Goal: Task Accomplishment & Management: Use online tool/utility

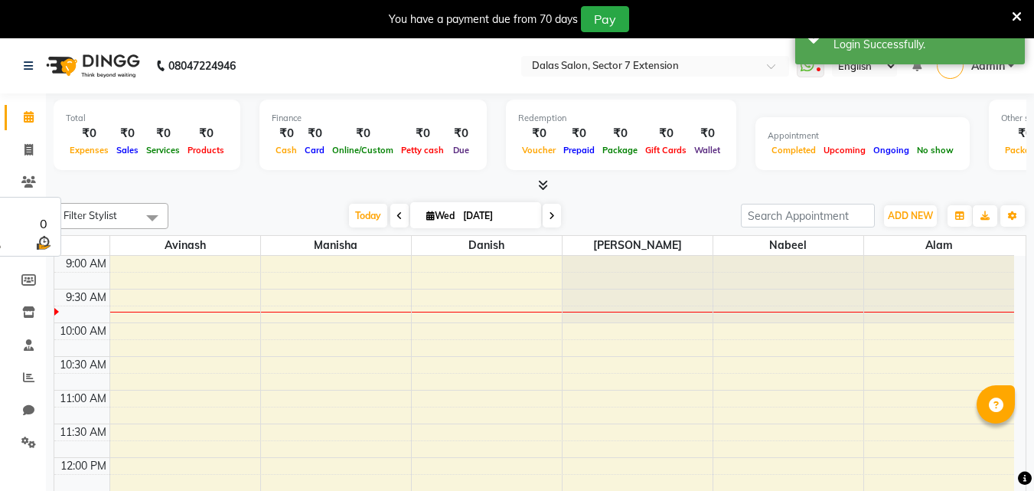
select select "en"
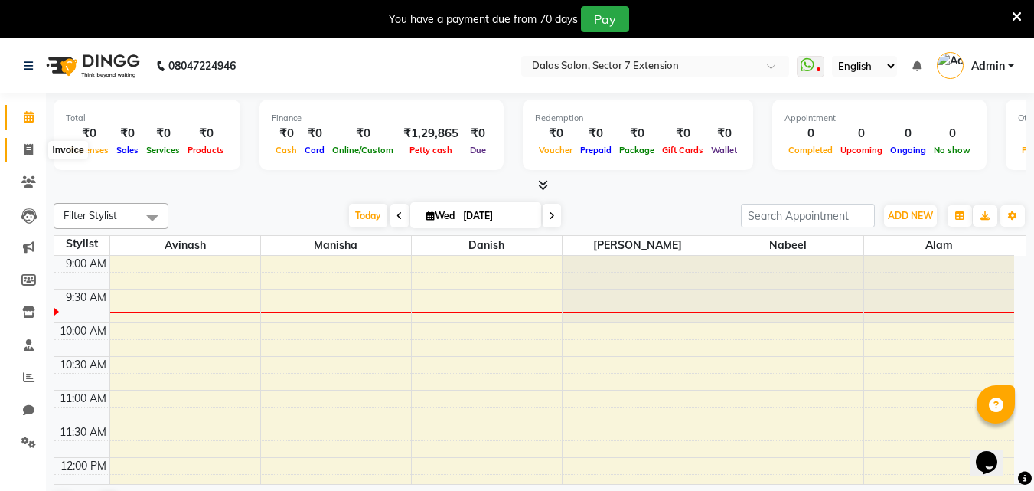
click at [33, 155] on icon at bounding box center [28, 149] width 8 height 11
select select "service"
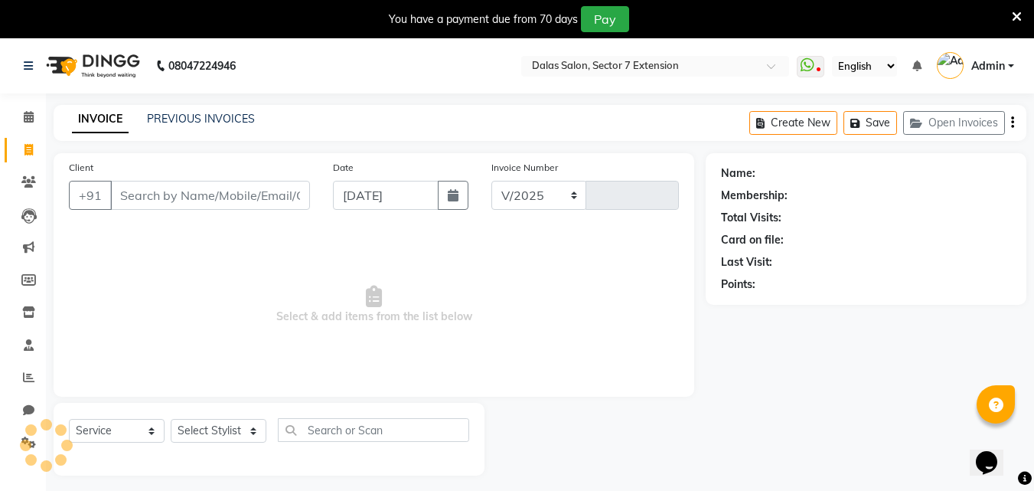
select select "8495"
type input "0718"
click at [177, 116] on link "PREVIOUS INVOICES" at bounding box center [201, 119] width 108 height 14
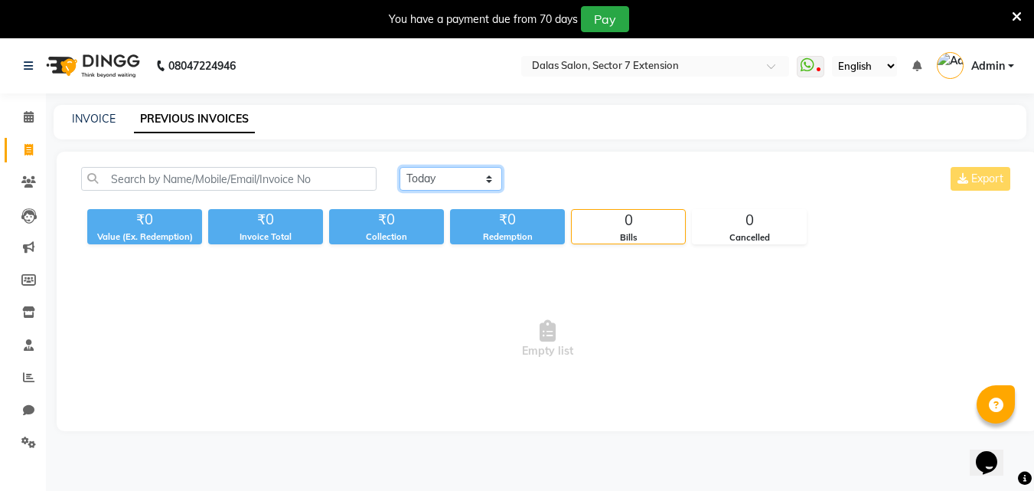
drag, startPoint x: 448, startPoint y: 169, endPoint x: 449, endPoint y: 181, distance: 11.6
click at [448, 169] on select "[DATE] [DATE] Custom Range" at bounding box center [451, 179] width 103 height 24
select select "[DATE]"
click at [400, 167] on select "[DATE] [DATE] Custom Range" at bounding box center [451, 179] width 103 height 24
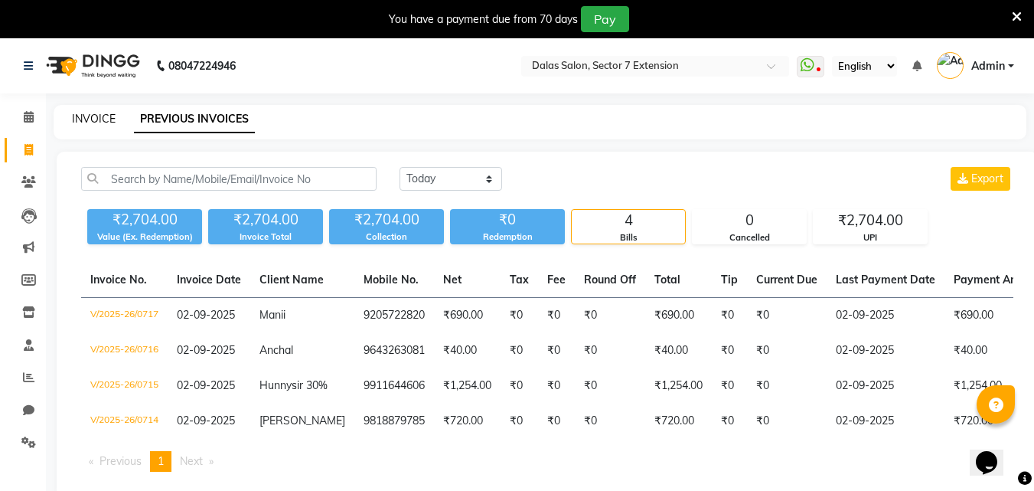
click at [93, 115] on link "INVOICE" at bounding box center [94, 119] width 44 height 14
select select "service"
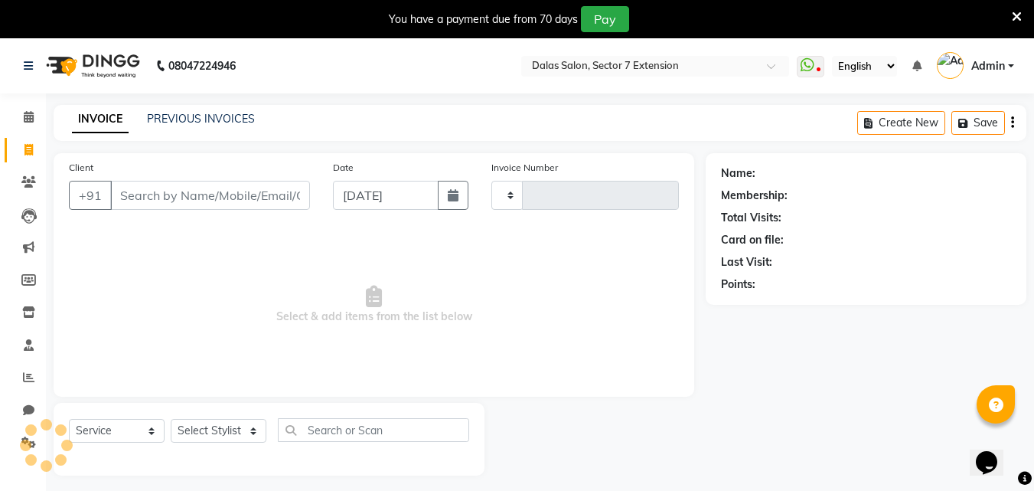
scroll to position [38, 0]
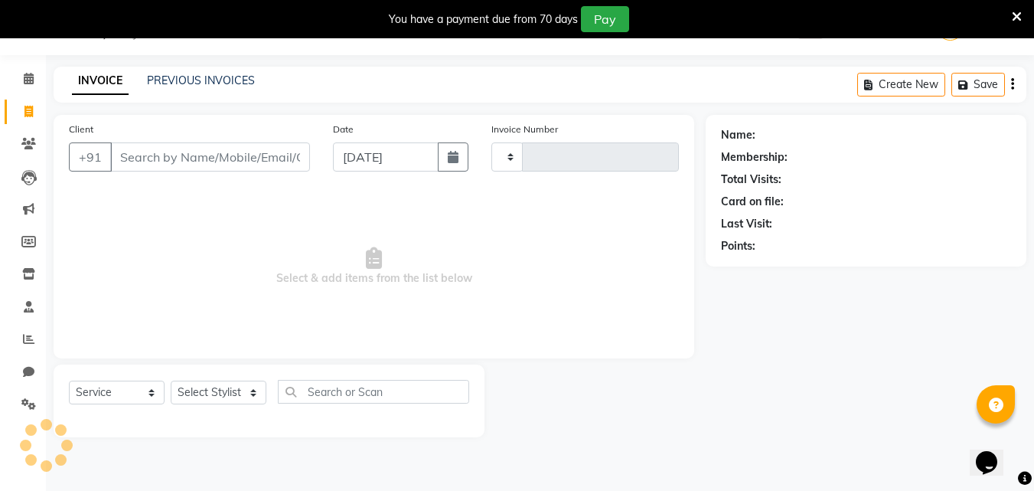
type input "0718"
select select "8495"
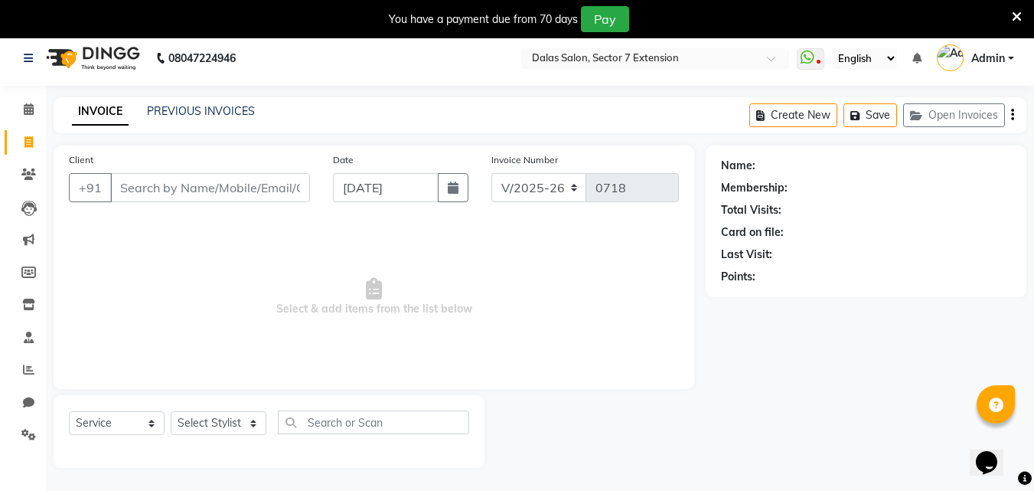
scroll to position [0, 0]
